Goal: Task Accomplishment & Management: Manage account settings

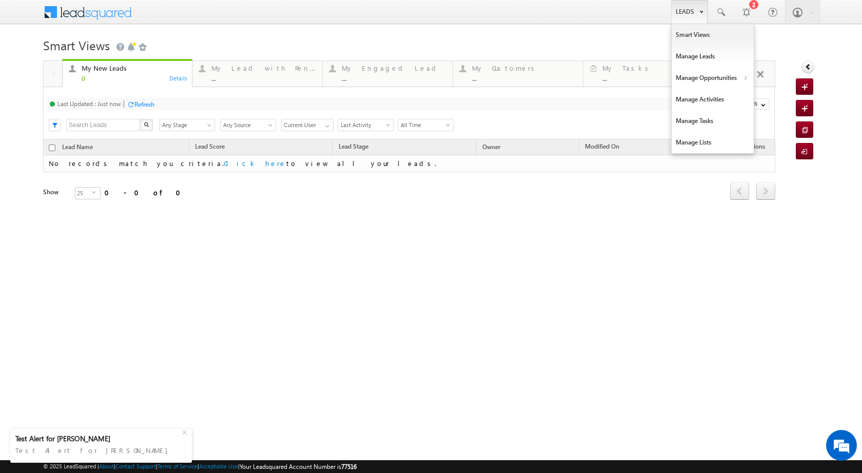
click at [699, 10] on b at bounding box center [701, 11] width 4 height 6
click at [707, 80] on link "Manage Opportunities" at bounding box center [712, 78] width 82 height 22
click at [699, 15] on link "Leads" at bounding box center [689, 12] width 36 height 24
click at [738, 78] on link "Manage Opportunities" at bounding box center [712, 78] width 82 height 22
click at [776, 97] on link "Customers Leads" at bounding box center [802, 100] width 94 height 22
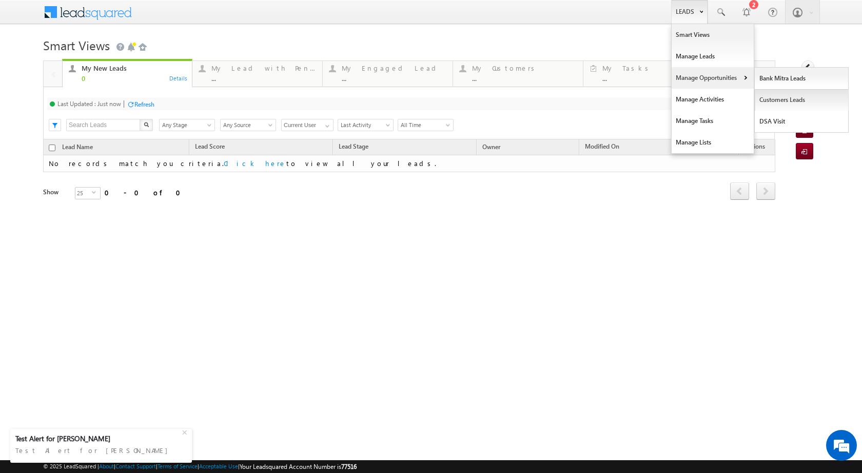
click at [776, 97] on link "Customers Leads" at bounding box center [802, 100] width 94 height 22
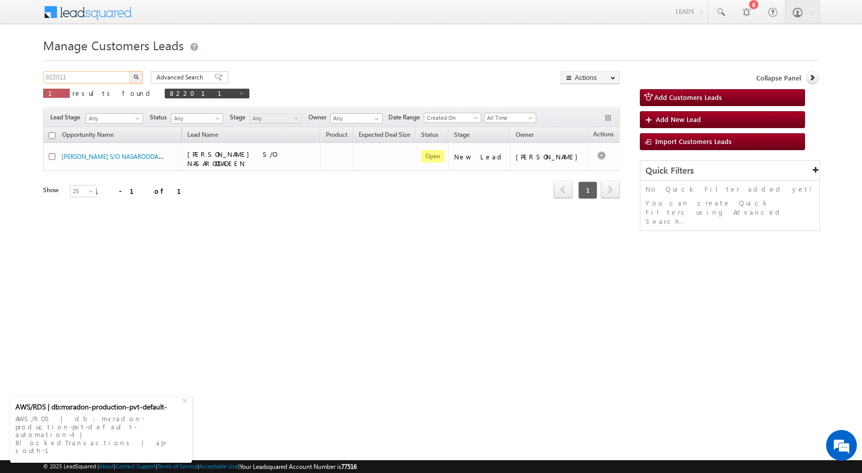
click at [100, 75] on input "822011" at bounding box center [87, 77] width 88 height 12
paste input "04/09-Customer Name is Mahendra Singh Bhathi Cust"
click at [76, 78] on input "04/09-Customer Name is Mahendra Singh Bhathi Cust" at bounding box center [87, 77] width 88 height 12
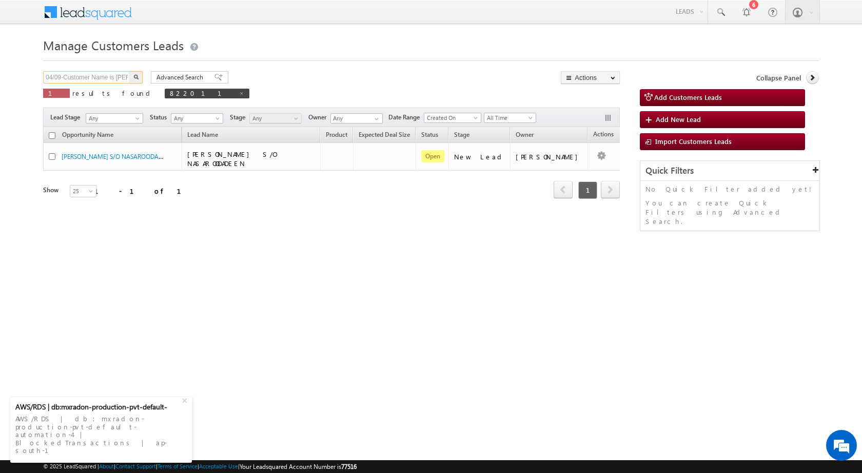
click at [76, 78] on input "04/09-Customer Name is Mahendra Singh Bhathi Cust" at bounding box center [87, 77] width 88 height 12
paste input "812456"
type input "812456"
click at [136, 77] on img "button" at bounding box center [135, 76] width 5 height 5
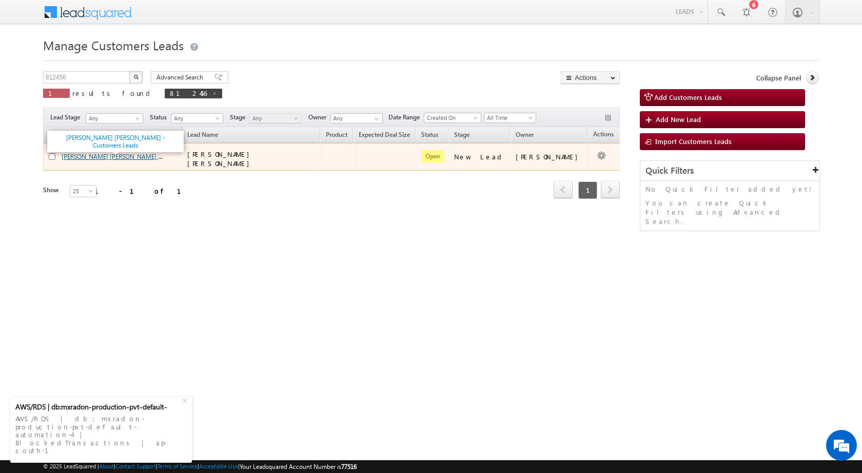
click at [110, 155] on link "SINGH BHATI MAHENDRA - Customers Leads" at bounding box center [135, 156] width 146 height 9
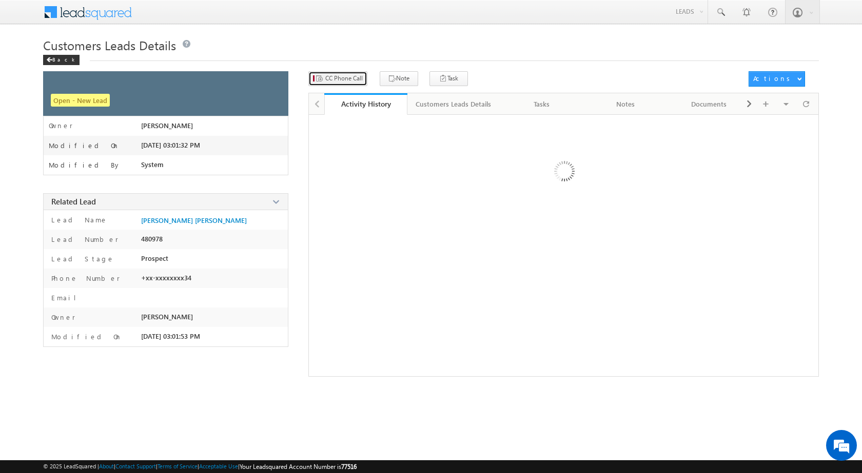
click at [344, 81] on button "CC Phone Call" at bounding box center [337, 78] width 59 height 15
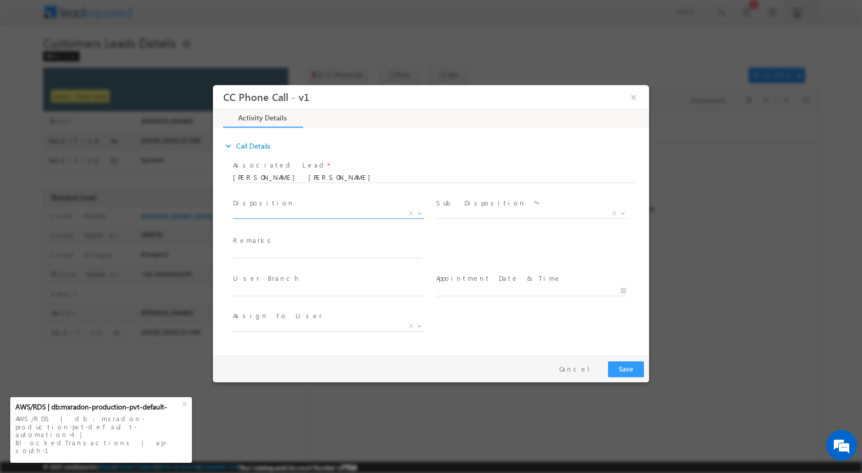
click at [418, 214] on span at bounding box center [418, 212] width 10 height 13
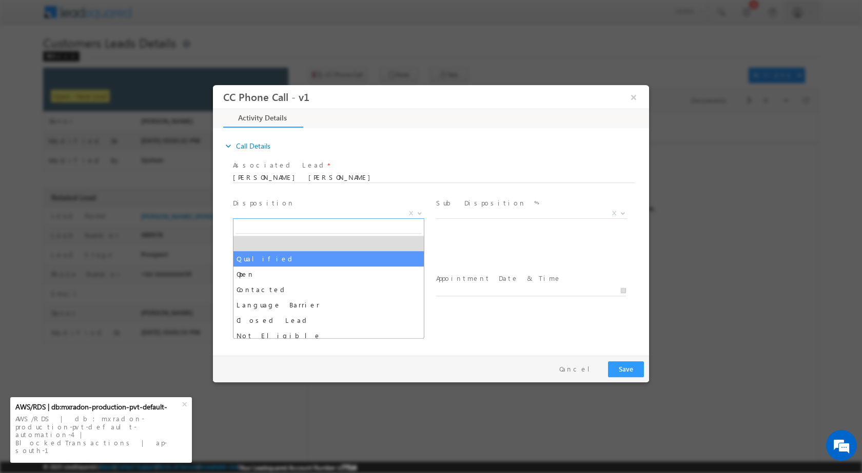
select select "Qualified"
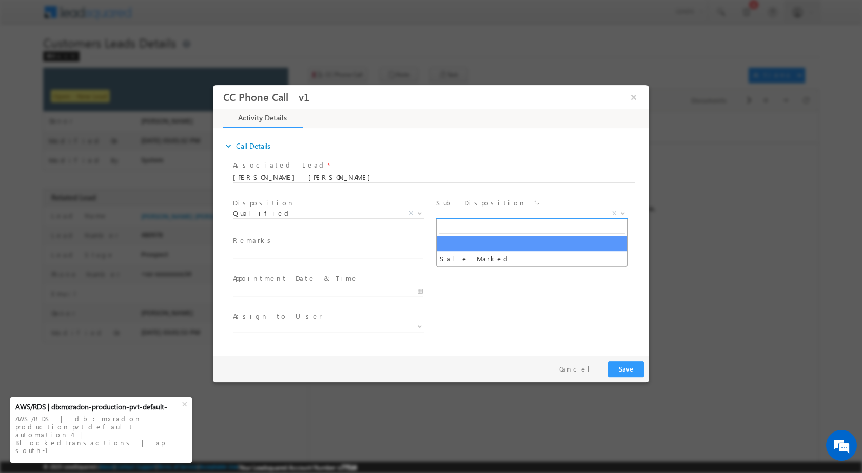
click at [622, 211] on b at bounding box center [623, 213] width 6 height 4
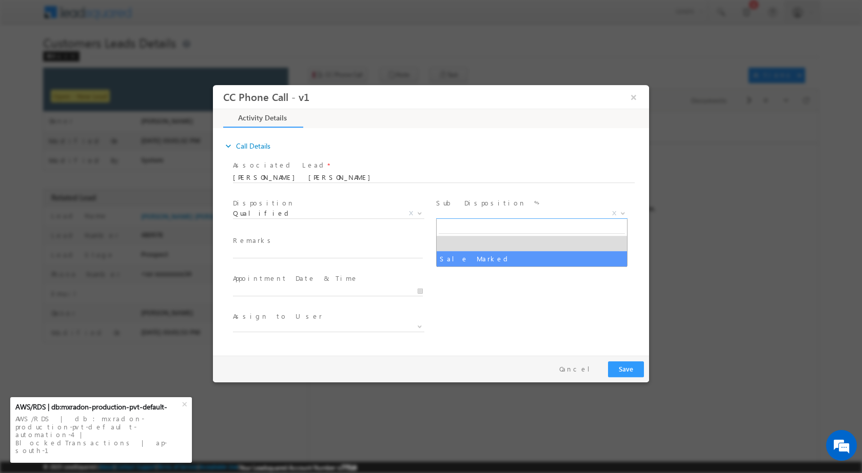
select select "Sale Marked"
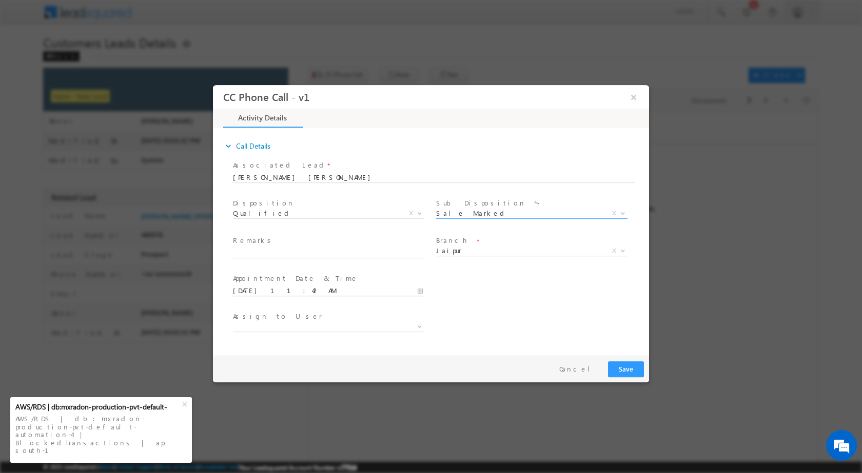
click at [423, 295] on input "09/04/2025 11:42 AM" at bounding box center [328, 291] width 190 height 10
type input "09/07/2025 11:42 AM"
click at [255, 282] on div "11" at bounding box center [254, 277] width 43 height 15
click at [258, 276] on input "11" at bounding box center [254, 278] width 43 height 7
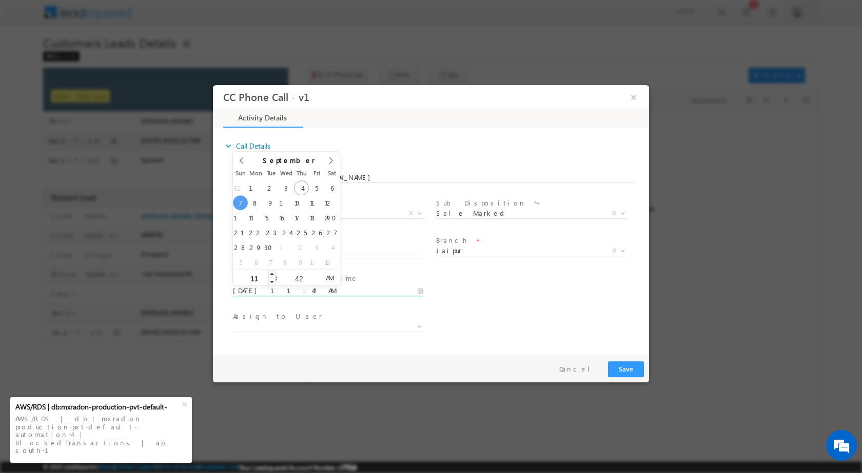
click at [258, 276] on input "11" at bounding box center [254, 278] width 43 height 7
click at [300, 281] on input "42" at bounding box center [298, 278] width 43 height 7
type input "00"
type input "09/07/2025 11:00 AM"
click at [262, 278] on input "11" at bounding box center [254, 278] width 43 height 7
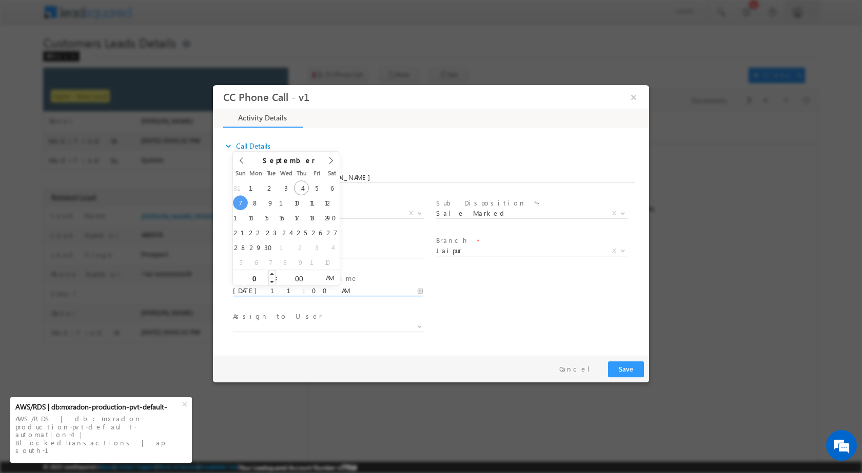
type input "02"
type input "09/07/2025 2:00 PM"
click at [331, 275] on span "PM" at bounding box center [329, 277] width 19 height 15
click at [539, 304] on div "User Branch * Appointment Date & Time * 09/07/2025 2:00 PM" at bounding box center [440, 290] width 418 height 38
click at [418, 325] on b at bounding box center [420, 326] width 6 height 4
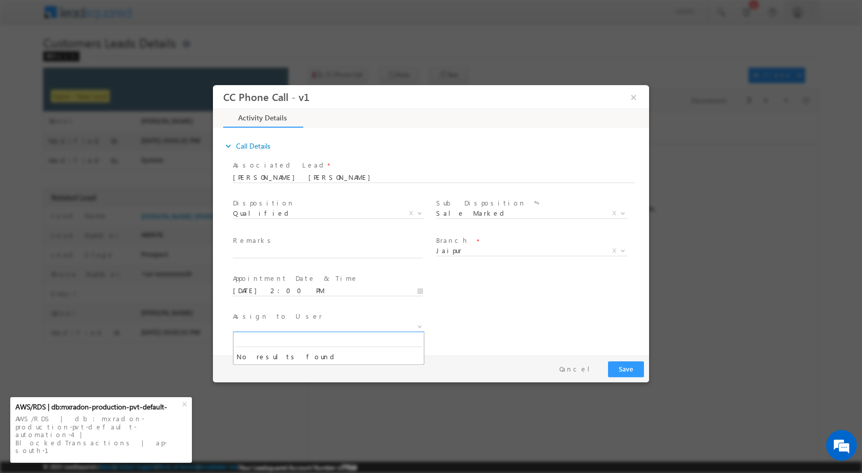
type input "santosh.kanwer@sgrlimited.in"
click at [476, 330] on div "Assign to User *" at bounding box center [440, 328] width 418 height 38
drag, startPoint x: 271, startPoint y: 241, endPoint x: 273, endPoint y: 251, distance: 10.4
click at [272, 243] on span "Remarks *" at bounding box center [327, 240] width 189 height 11
click at [273, 251] on input "text" at bounding box center [328, 253] width 190 height 10
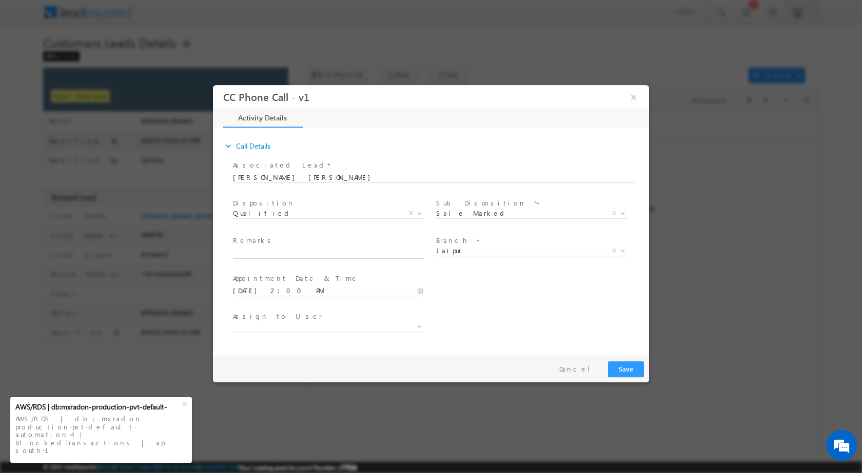
paste input "04/09-Customer Name is Mahendra Singh Bhathi Customer age is 46 yrs Loan Type i…"
type input "04/09-Customer Name is Mahendra Singh Bhathi Customer age is 46 yrs Loan Type i…"
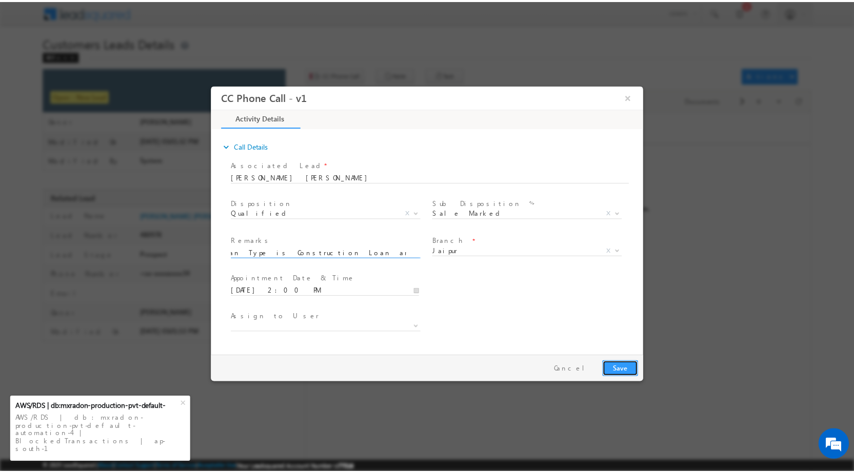
scroll to position [0, 0]
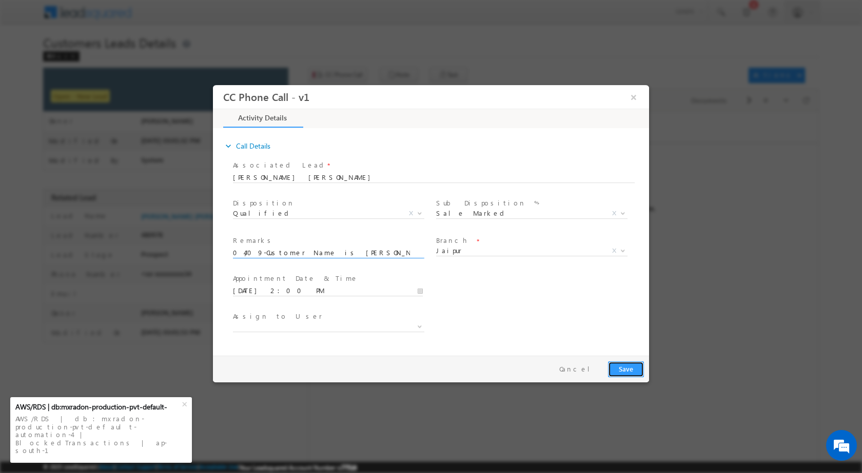
click at [617, 367] on button "Save" at bounding box center [626, 369] width 36 height 16
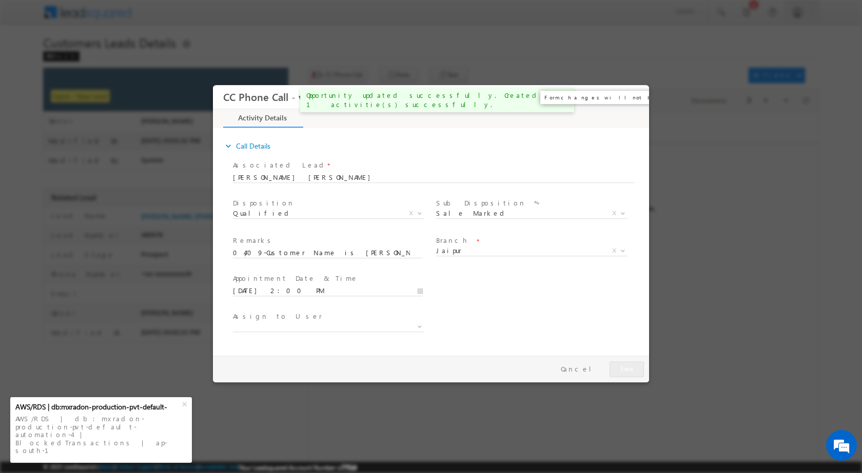
click at [636, 95] on button "×" at bounding box center [633, 96] width 17 height 19
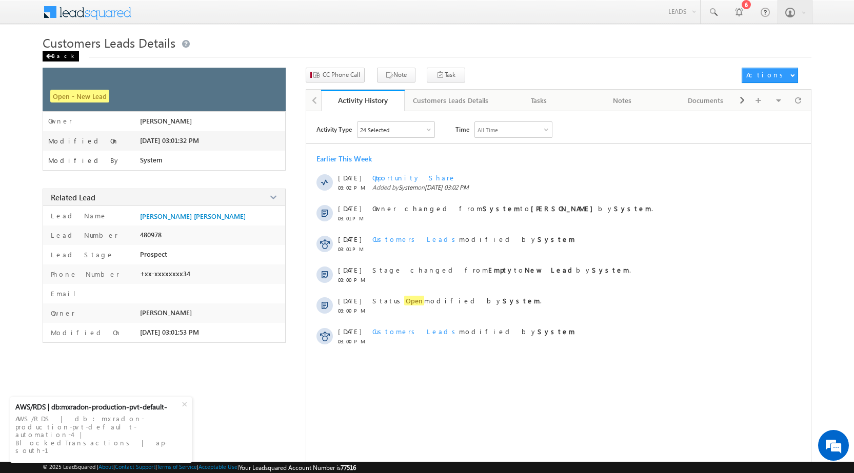
click at [54, 52] on div "Back" at bounding box center [61, 56] width 36 height 10
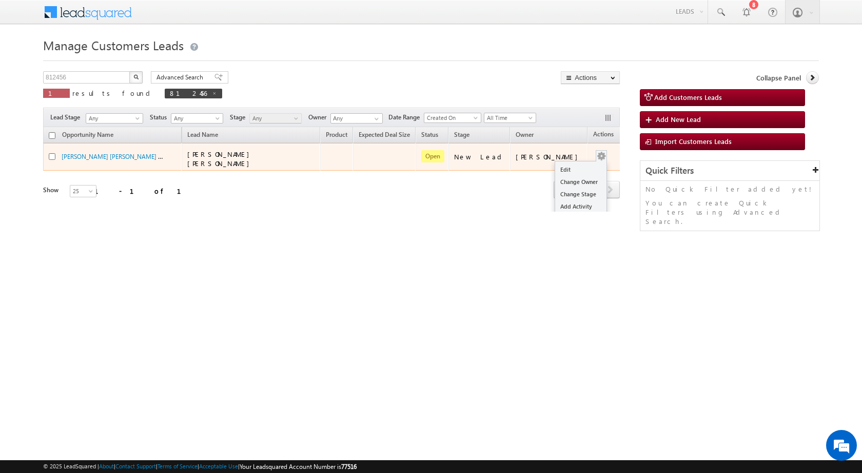
click at [593, 155] on div "Edit Change Owner Change Stage Add Activity Add Task Delete" at bounding box center [601, 156] width 16 height 13
click at [563, 165] on link "Edit" at bounding box center [580, 170] width 51 height 12
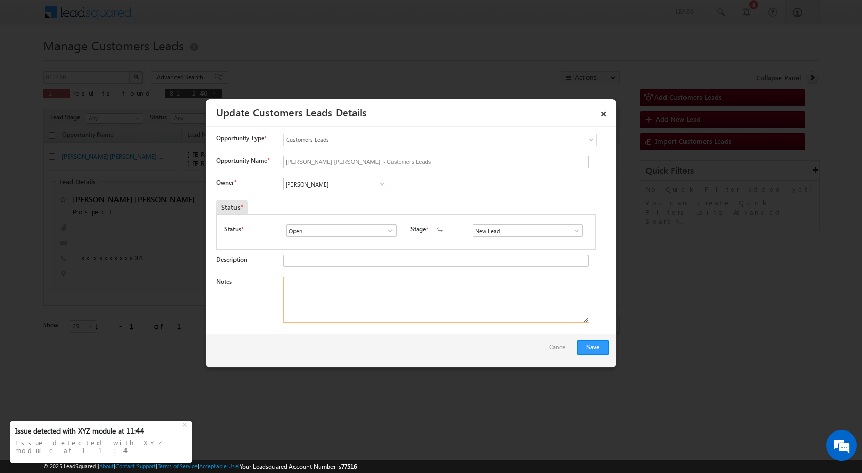
click at [374, 301] on textarea "Notes" at bounding box center [436, 300] width 306 height 46
paste textarea "04/09-Customer Name is Mahendra Singh Bhathi Customer age is 46 yrs Loan Type i…"
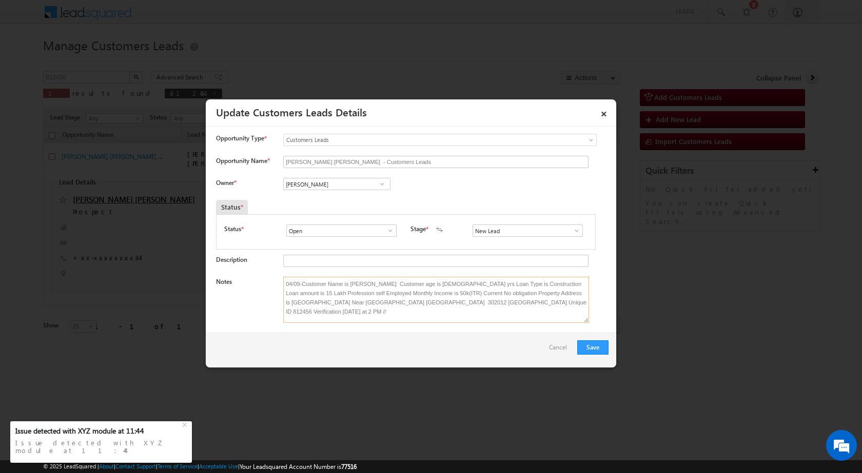
type textarea "04/09-Customer Name is Mahendra Singh Bhathi Customer age is 46 yrs Loan Type i…"
click at [381, 182] on span at bounding box center [382, 184] width 10 height 8
paste input "santosh.kanwer@sgrlimited.in"
click at [361, 195] on link "Santosh Kanwer santosh.kanwer@sgrlimited.in" at bounding box center [336, 199] width 107 height 19
type input "Santosh Kanwer"
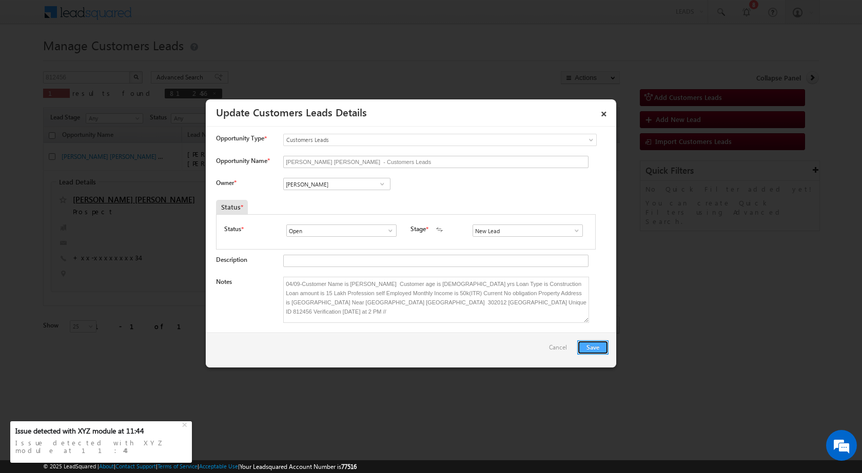
click at [589, 349] on button "Save" at bounding box center [592, 348] width 31 height 14
